Goal: Transaction & Acquisition: Purchase product/service

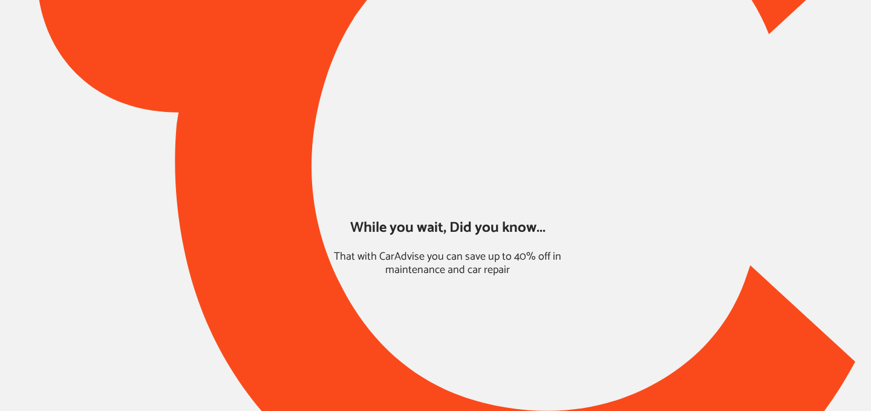
type input "*****"
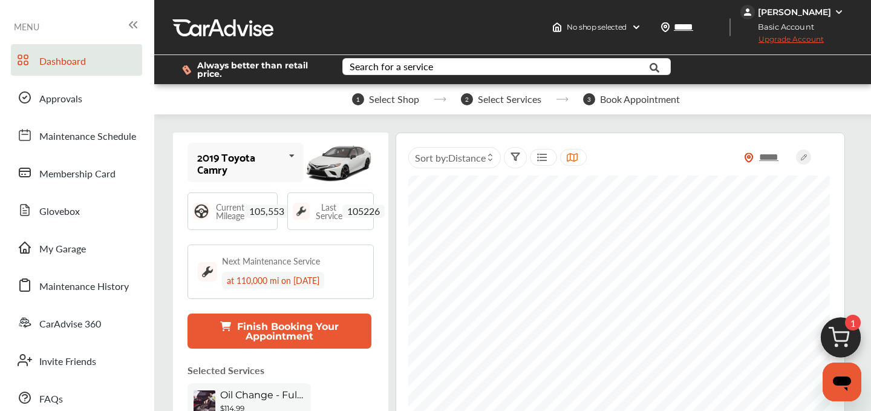
click at [844, 336] on img at bounding box center [841, 340] width 58 height 58
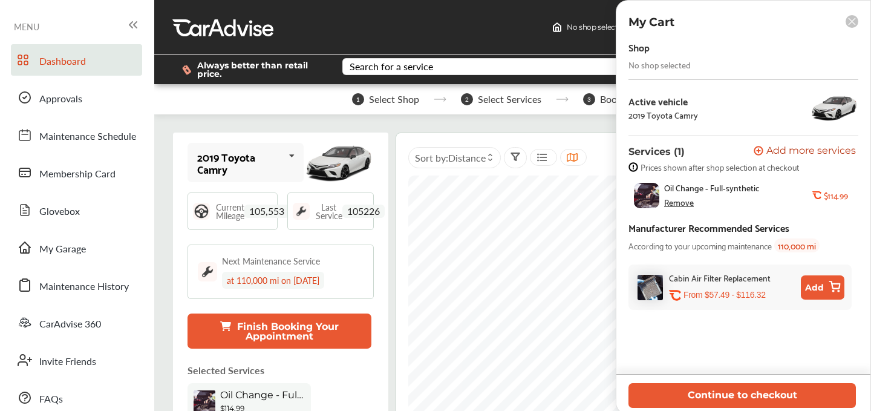
click at [682, 204] on div "Remove" at bounding box center [679, 202] width 30 height 10
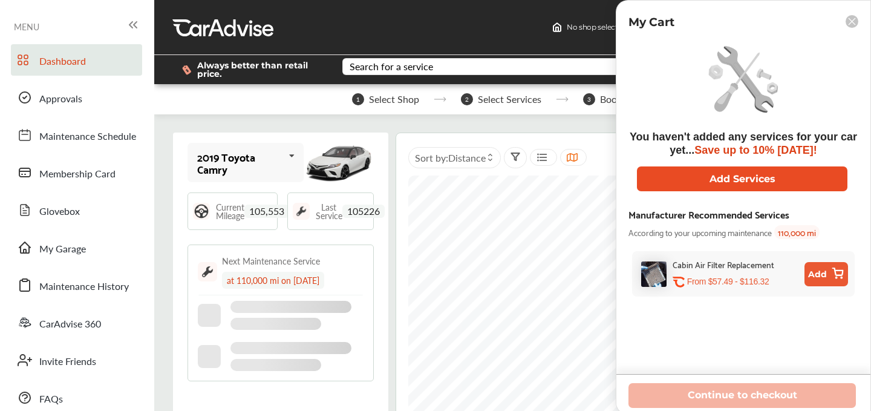
click at [723, 178] on button "Add Services" at bounding box center [742, 178] width 210 height 25
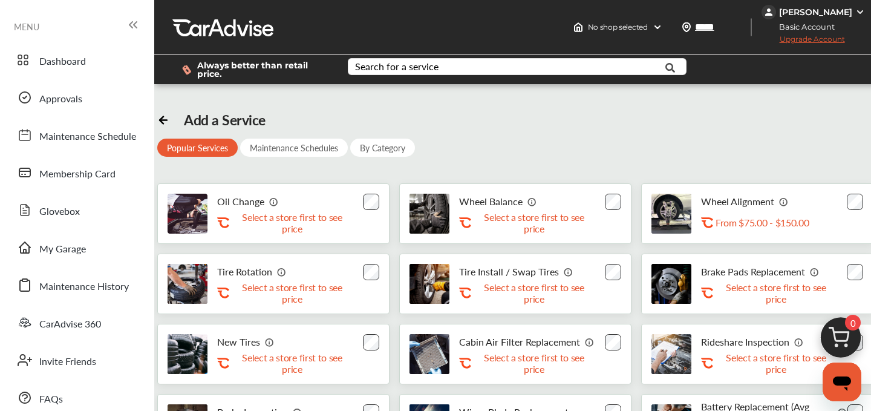
click at [411, 55] on div "Search for a service Search for... All Common Services Maintenance Schedules" at bounding box center [523, 69] width 370 height 29
click at [409, 62] on div "Search for a service" at bounding box center [396, 67] width 83 height 10
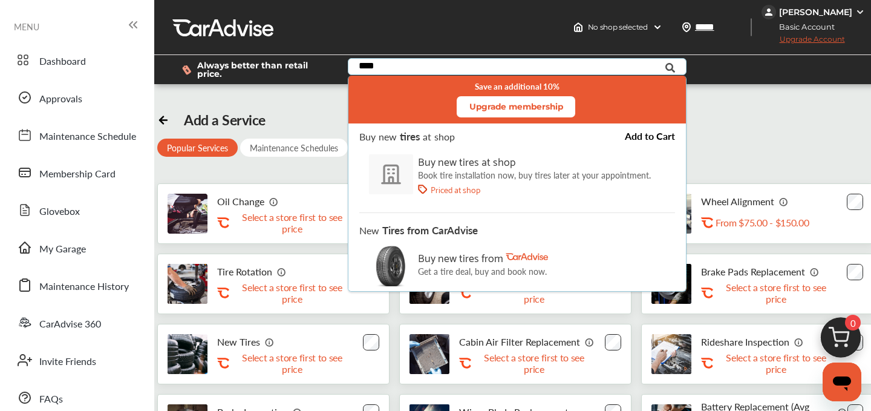
type input "***"
click at [550, 185] on div "Priced at shop" at bounding box center [534, 189] width 233 height 10
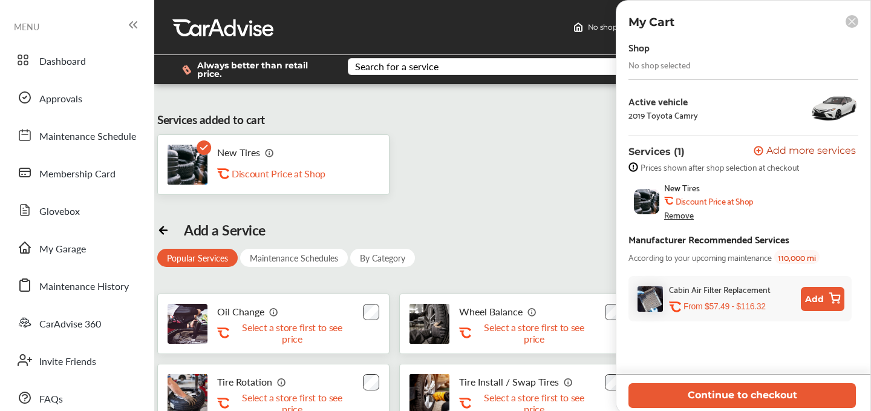
click at [288, 94] on div "Services added to cart New Tires .st0{fill:#FA4A1C;} Discount Price at Shop Add…" at bounding box center [523, 363] width 732 height 541
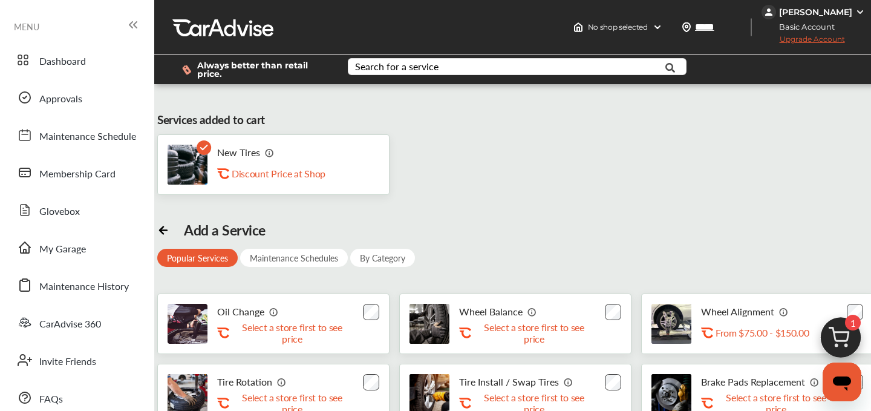
click at [202, 149] on icon at bounding box center [204, 147] width 7 height 4
drag, startPoint x: 278, startPoint y: 123, endPoint x: 235, endPoint y: 122, distance: 42.9
click at [235, 122] on div "Services added to cart New Tires .st0{fill:#FA4A1C;} Discount Price at Shop" at bounding box center [523, 152] width 732 height 83
click at [278, 117] on div "Services added to cart New Tires .st0{fill:#FA4A1C;} Discount Price at Shop" at bounding box center [523, 152] width 732 height 83
drag, startPoint x: 271, startPoint y: 119, endPoint x: 212, endPoint y: 117, distance: 58.7
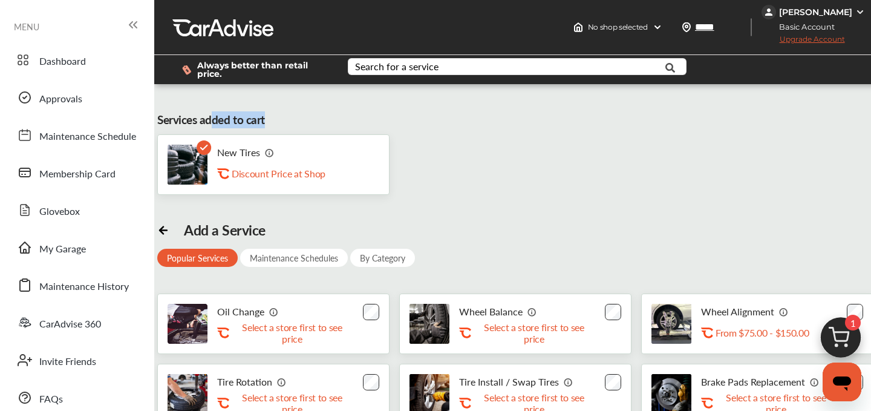
click at [212, 117] on div "Services added to cart New Tires .st0{fill:#FA4A1C;} Discount Price at Shop" at bounding box center [523, 152] width 732 height 83
click at [273, 120] on div "Services added to cart New Tires .st0{fill:#FA4A1C;} Discount Price at Shop" at bounding box center [523, 152] width 732 height 83
click at [857, 332] on img at bounding box center [841, 340] width 58 height 58
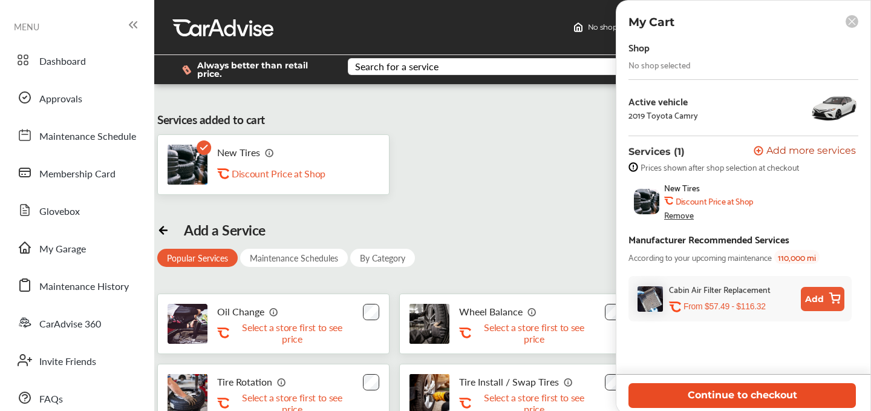
click at [714, 395] on button "Continue to checkout" at bounding box center [741, 395] width 227 height 25
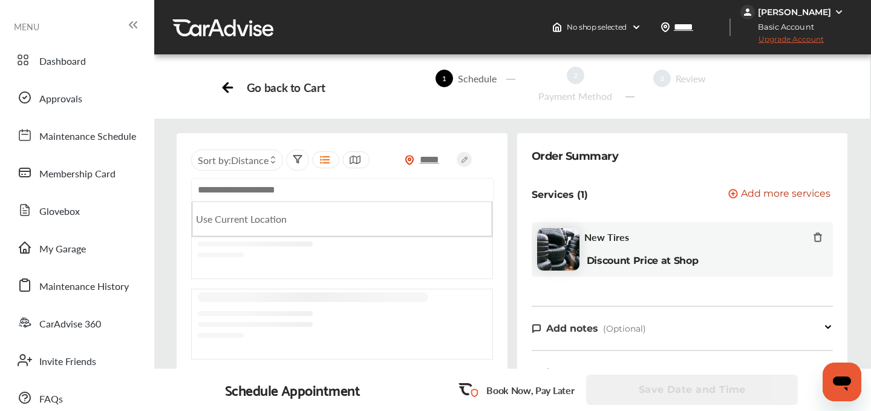
click at [261, 198] on input "text" at bounding box center [342, 190] width 303 height 24
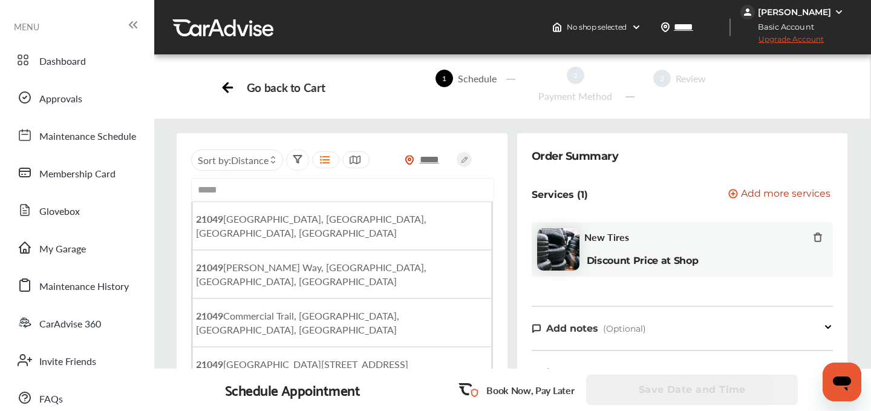
click at [198, 195] on input "*****" at bounding box center [342, 190] width 303 height 24
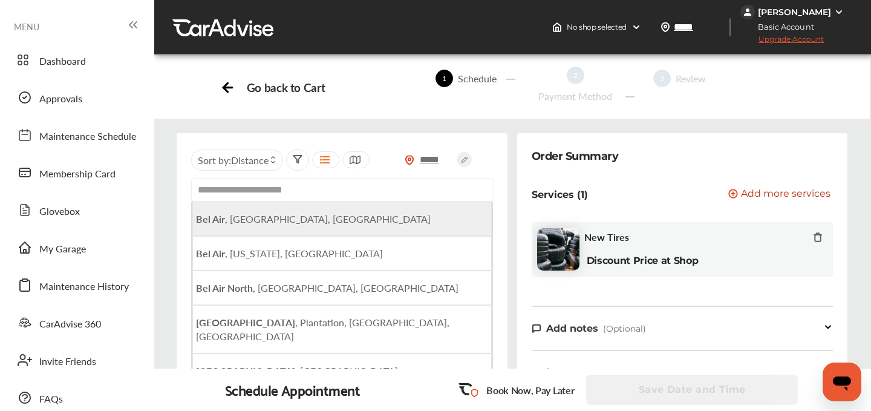
click at [247, 219] on span "Bel Air , [GEOGRAPHIC_DATA], [GEOGRAPHIC_DATA]" at bounding box center [313, 219] width 235 height 14
type input "**********"
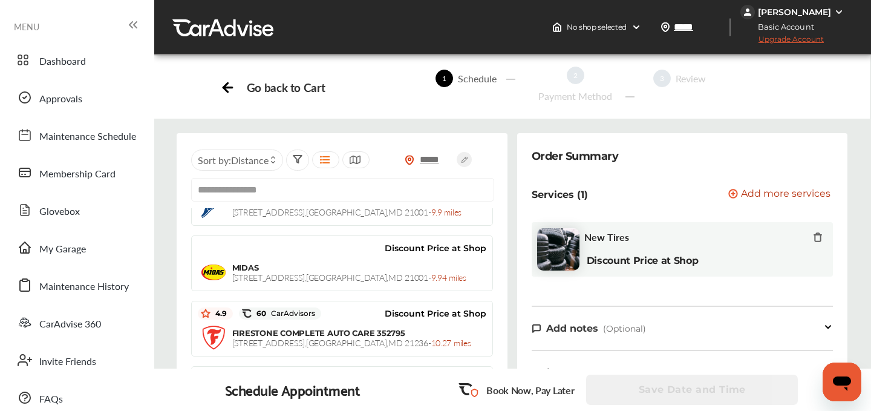
scroll to position [1120, 0]
click at [817, 232] on icon at bounding box center [818, 237] width 10 height 10
